Goal: Information Seeking & Learning: Find specific fact

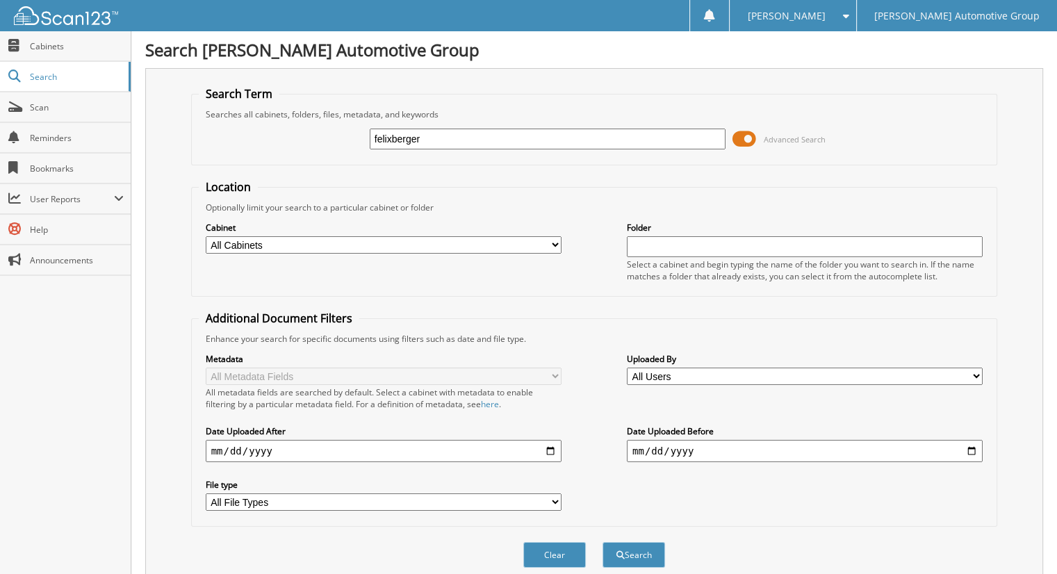
type input "felixberger"
click at [603, 542] on button "Search" at bounding box center [634, 555] width 63 height 26
